Goal: Information Seeking & Learning: Check status

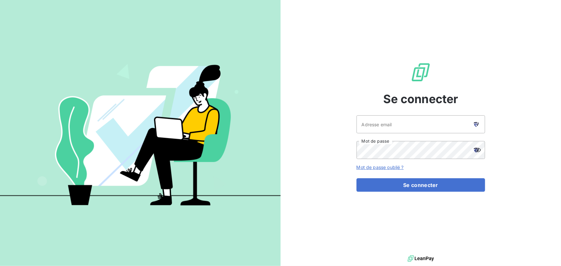
click at [475, 123] on icon at bounding box center [476, 123] width 4 height 2
type input "[EMAIL_ADDRESS][DOMAIN_NAME]"
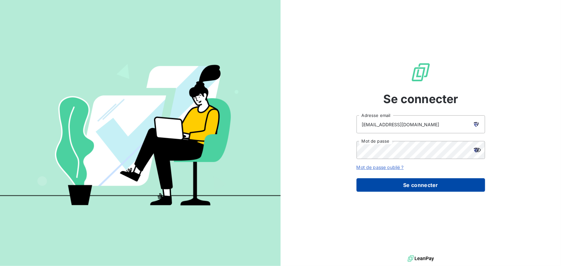
click at [405, 183] on button "Se connecter" at bounding box center [421, 185] width 129 height 14
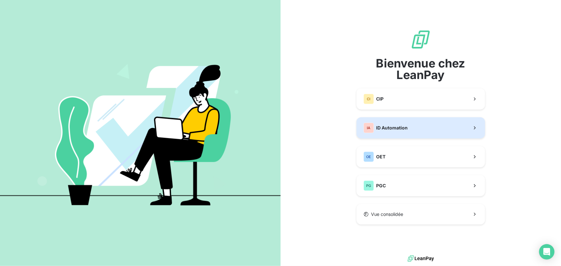
click at [399, 130] on span "ID Automation" at bounding box center [393, 128] width 32 height 6
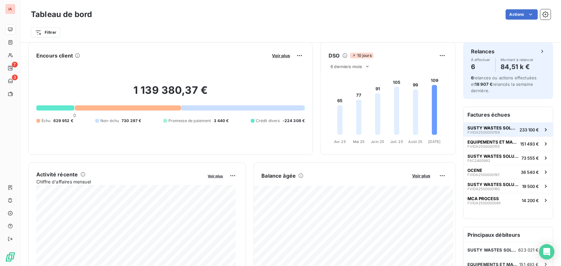
scroll to position [30, 0]
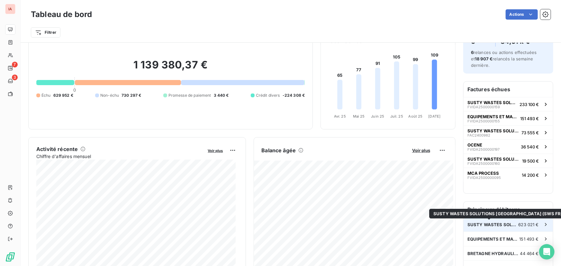
click at [486, 225] on span "SUSTY WASTES SOLUTIONS [GEOGRAPHIC_DATA] (SWS FRANCE)" at bounding box center [493, 224] width 51 height 5
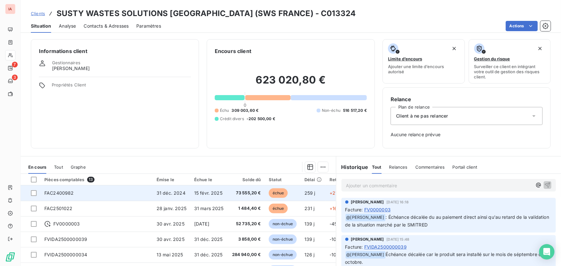
click at [162, 191] on span "31 déc. 2024" at bounding box center [171, 192] width 29 height 5
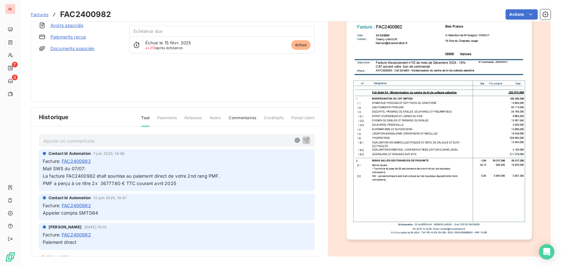
scroll to position [65, 0]
drag, startPoint x: 32, startPoint y: 13, endPoint x: 53, endPoint y: 23, distance: 23.9
click at [32, 13] on span "Factures" at bounding box center [40, 14] width 18 height 5
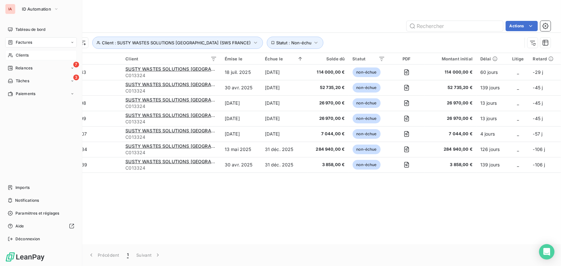
click at [22, 55] on span "Clients" at bounding box center [22, 55] width 13 height 6
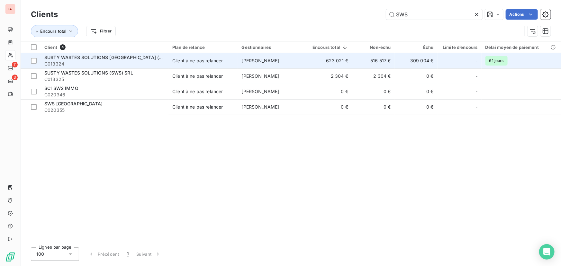
type input "SWS"
click at [116, 56] on span "SUSTY WASTES SOLUTIONS [GEOGRAPHIC_DATA] (SWS FRANCE)" at bounding box center [117, 57] width 146 height 5
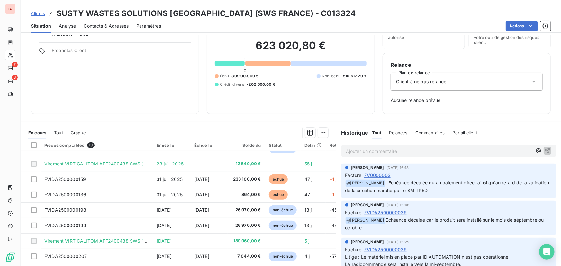
scroll to position [50, 0]
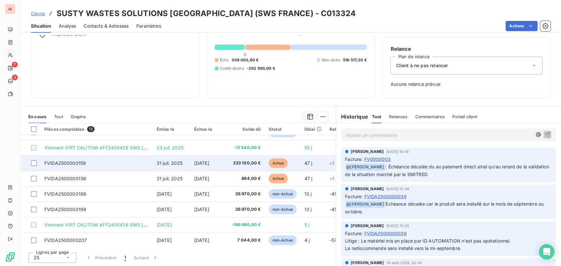
click at [209, 163] on span "[DATE]" at bounding box center [201, 162] width 15 height 5
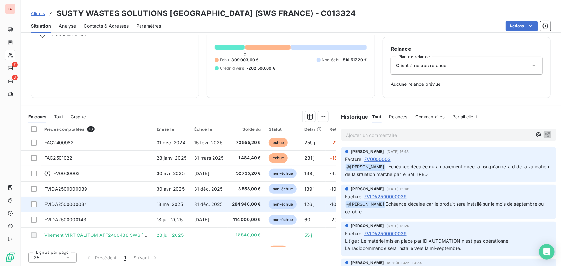
click at [170, 202] on span "13 mai 2025" at bounding box center [170, 204] width 27 height 5
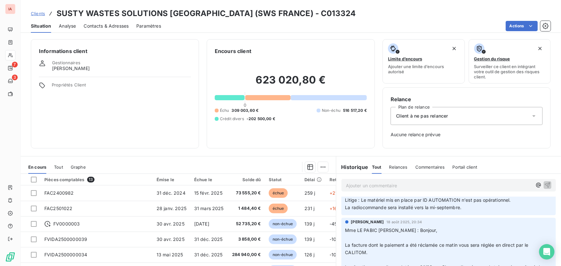
scroll to position [87, 0]
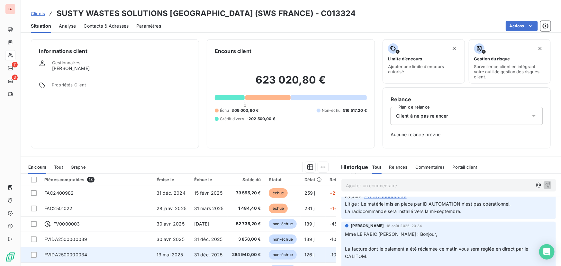
click at [207, 255] on span "31 déc. 2025" at bounding box center [208, 254] width 29 height 5
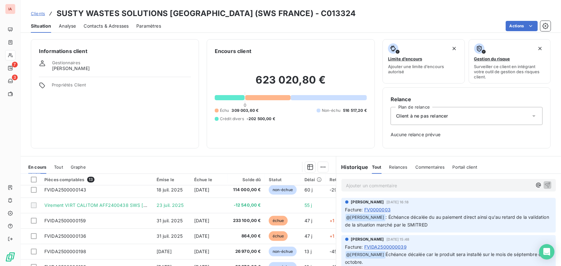
scroll to position [90, 0]
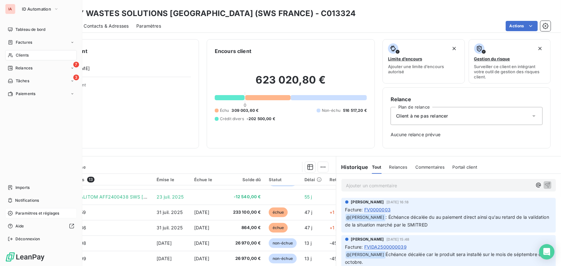
click at [29, 213] on span "Paramètres et réglages" at bounding box center [37, 214] width 44 height 6
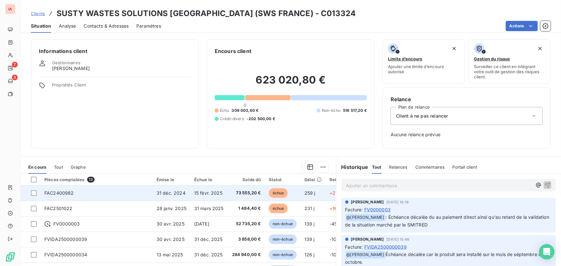
click at [168, 193] on span "31 déc. 2024" at bounding box center [171, 192] width 29 height 5
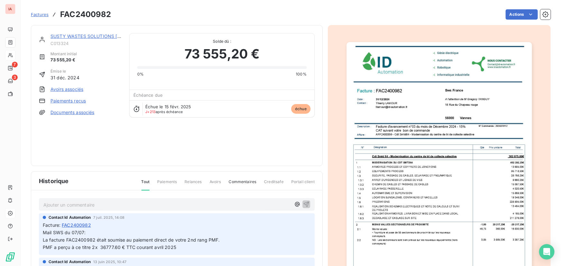
click at [333, 111] on div at bounding box center [439, 173] width 223 height 296
